Goal: Use online tool/utility: Utilize a website feature to perform a specific function

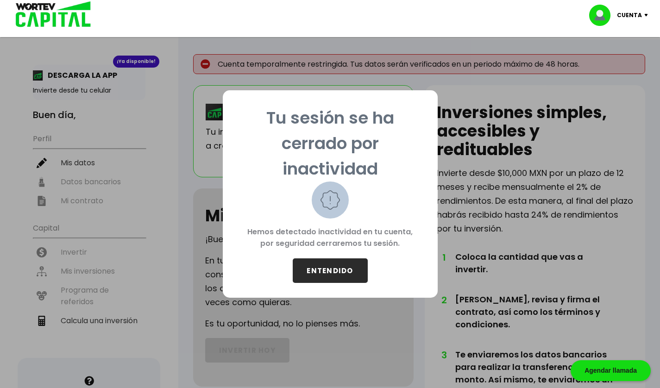
click at [326, 278] on button "ENTENDIDO" at bounding box center [330, 270] width 75 height 25
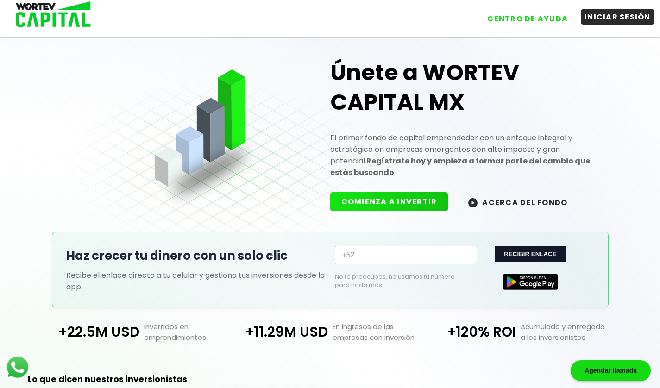
click at [609, 16] on button "INICIAR SESIÓN" at bounding box center [617, 16] width 74 height 15
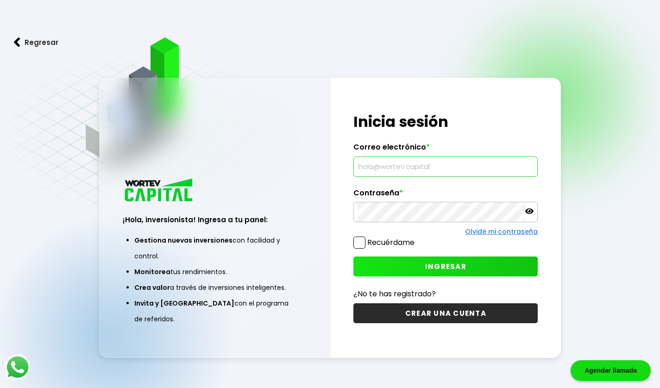
click at [393, 166] on input "text" at bounding box center [445, 166] width 176 height 19
type input "[EMAIL_ADDRESS][DOMAIN_NAME]"
click at [357, 244] on span at bounding box center [359, 243] width 12 height 12
click at [416, 238] on input "Recuérdame" at bounding box center [416, 238] width 0 height 0
click at [423, 268] on button "INGRESAR" at bounding box center [445, 266] width 184 height 20
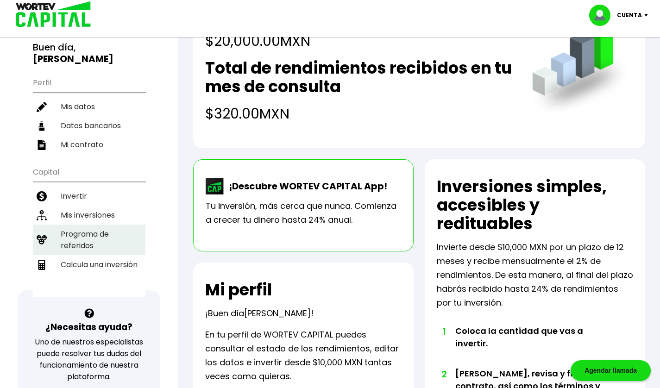
scroll to position [75, 0]
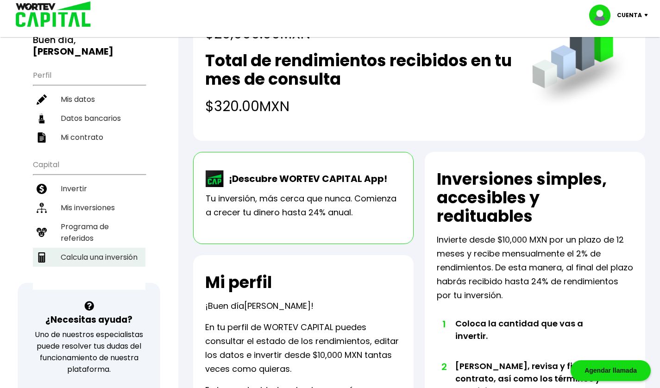
click at [95, 248] on li "Calcula una inversión" at bounding box center [89, 257] width 112 height 19
select select "1"
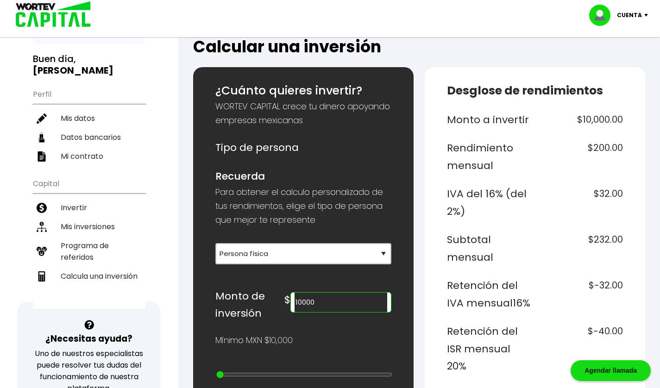
scroll to position [63, 0]
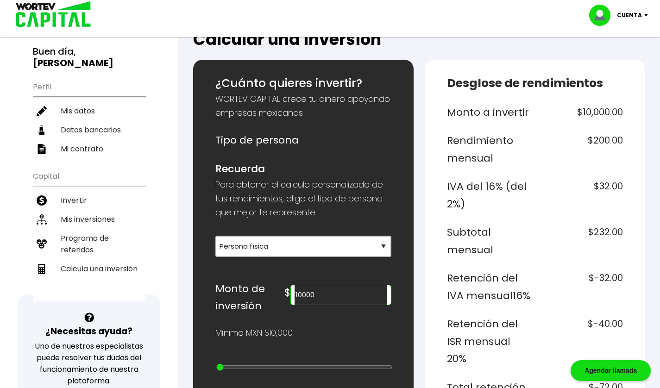
click at [313, 294] on input "10000" at bounding box center [340, 294] width 92 height 19
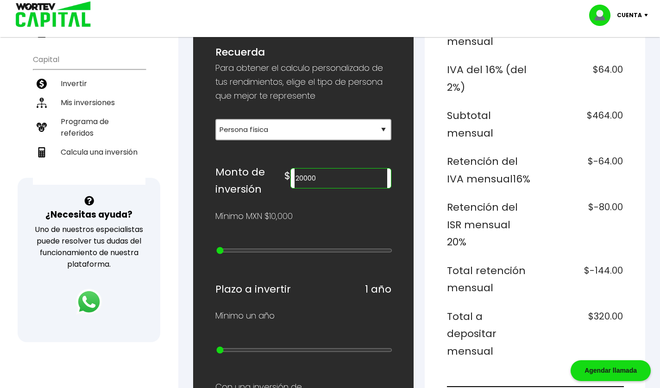
scroll to position [181, 0]
type input "100000"
click at [301, 241] on div "¿Cuánto quieres invertir? WORTEV CAPITAL crece tu dinero apoyando empresas mexi…" at bounding box center [303, 358] width 176 height 802
click at [273, 232] on div "¿Cuánto quieres invertir? WORTEV CAPITAL crece tu dinero apoyando empresas mexi…" at bounding box center [303, 358] width 176 height 802
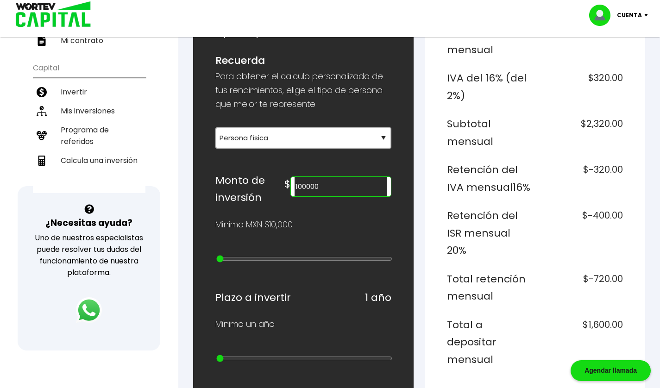
scroll to position [173, 0]
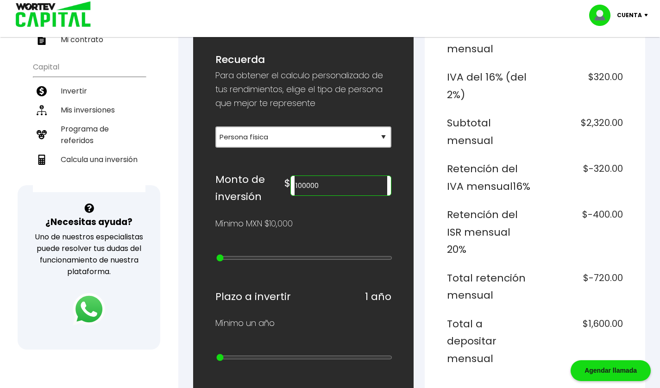
click at [91, 308] on img at bounding box center [89, 309] width 32 height 32
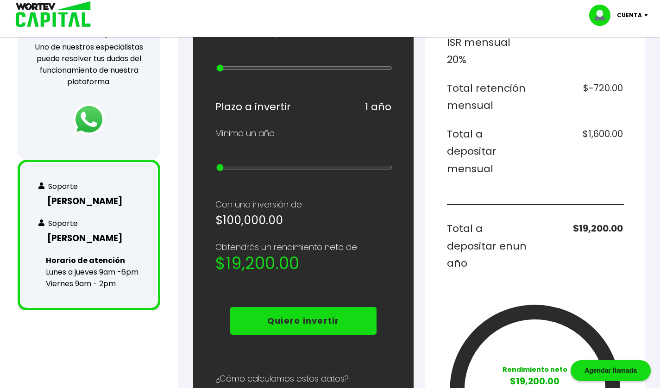
scroll to position [367, 0]
